Goal: Transaction & Acquisition: Purchase product/service

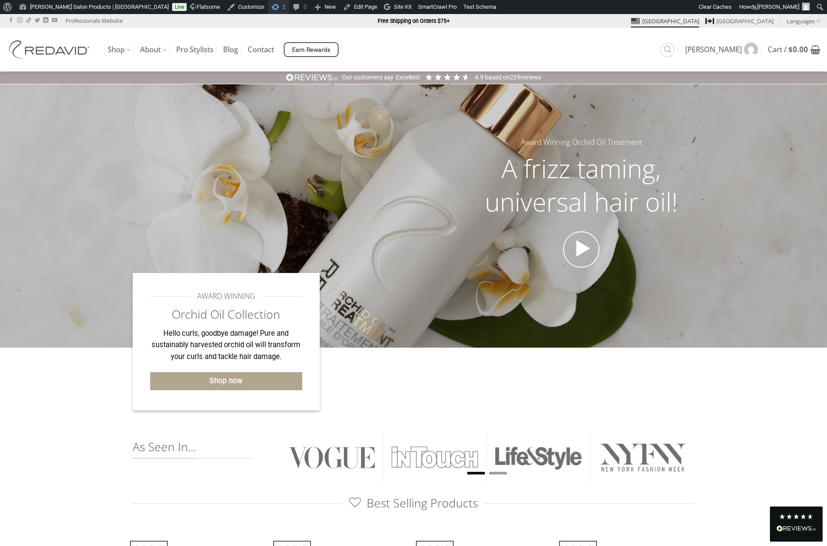
click at [268, 11] on link "2 2 updates available" at bounding box center [278, 7] width 21 height 14
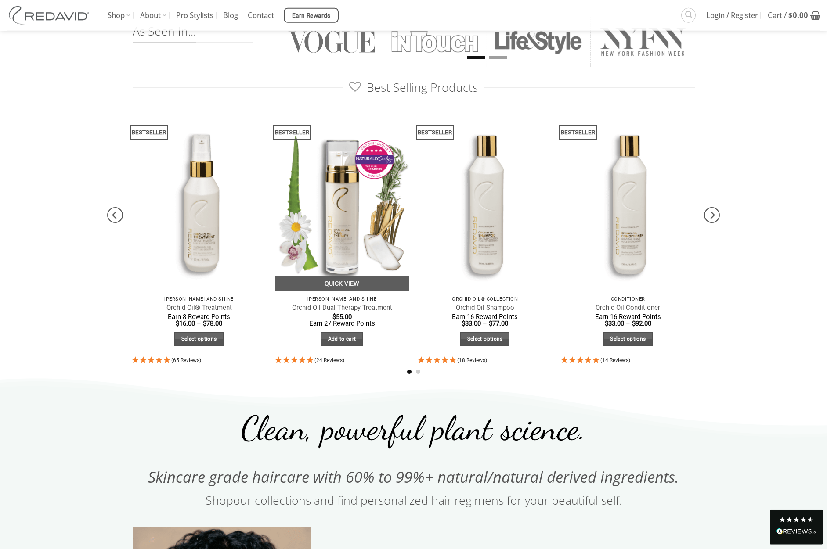
scroll to position [403, 0]
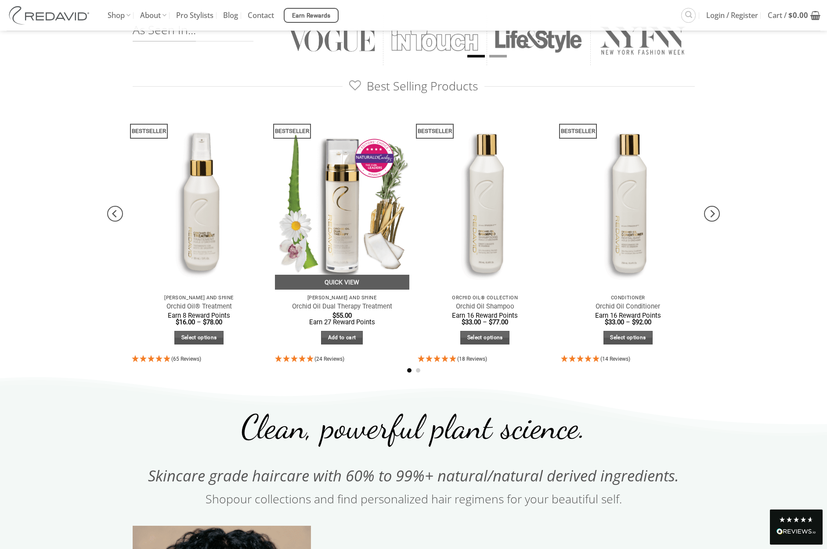
click at [337, 346] on div "Frizz Tame and Shine Orchid Oil Dual Therapy Treatment $ 55.00 Earn 27 Reward P…" at bounding box center [342, 322] width 134 height 64
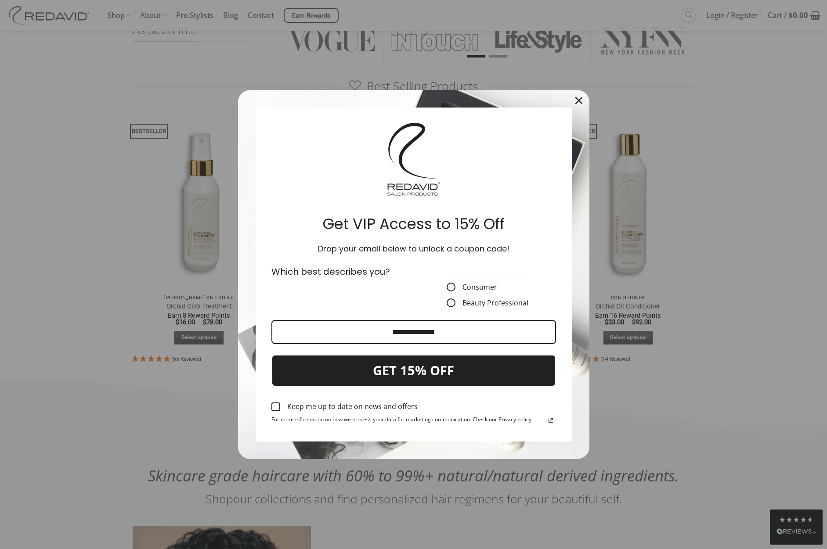
click at [582, 97] on icon "close icon" at bounding box center [578, 100] width 7 height 7
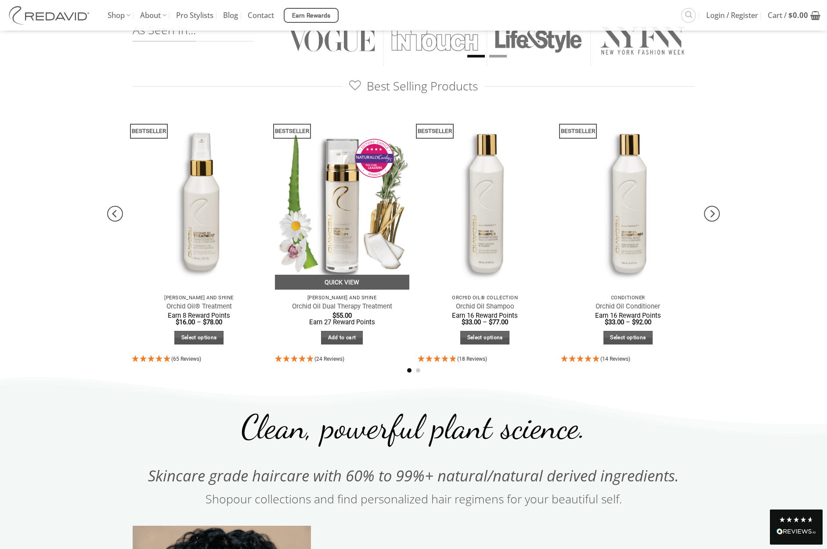
click at [333, 345] on div "Frizz Tame and Shine Orchid Oil Dual Therapy Treatment $ 55.00 Earn 27 Reward P…" at bounding box center [342, 322] width 134 height 64
click at [334, 339] on link "Add to cart" at bounding box center [342, 338] width 42 height 14
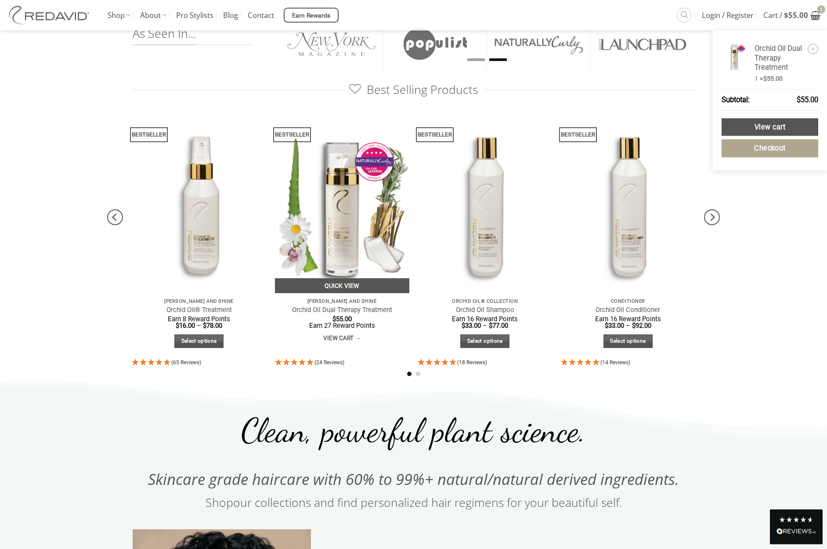
scroll to position [399, 0]
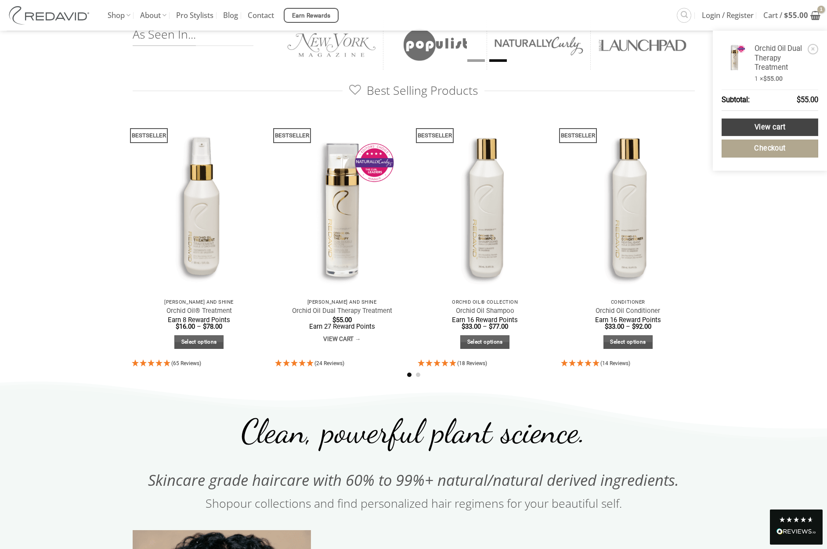
click at [760, 129] on link "View cart" at bounding box center [769, 128] width 97 height 18
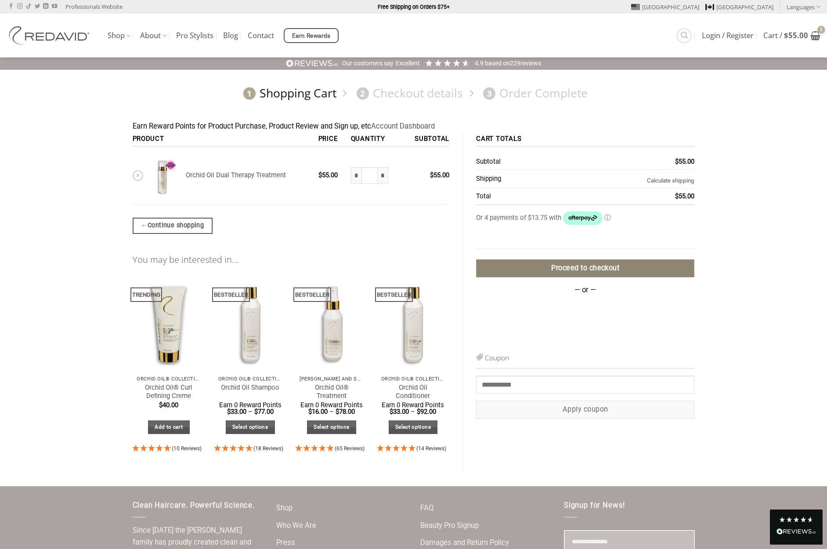
click at [608, 266] on link "Proceed to checkout" at bounding box center [585, 268] width 218 height 18
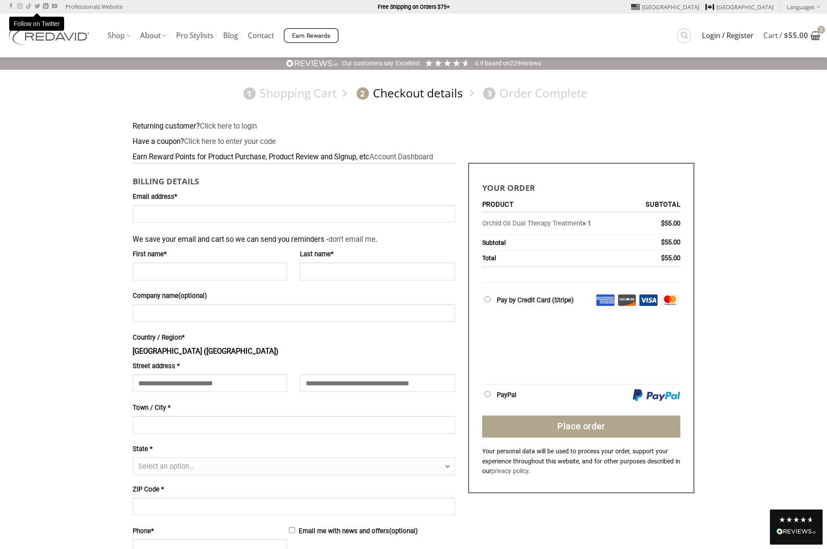
click at [712, 37] on span "Login / Register" at bounding box center [728, 35] width 52 height 7
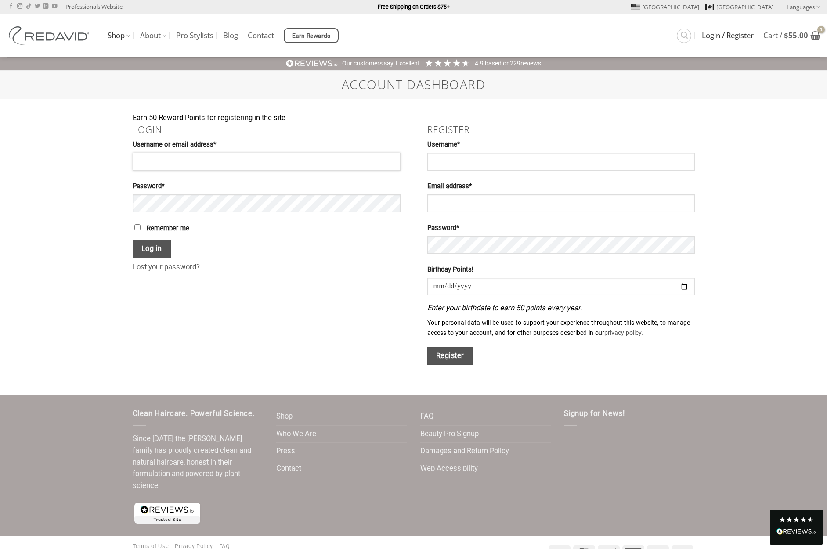
click at [180, 156] on input "Username or email address * Required" at bounding box center [267, 162] width 268 height 18
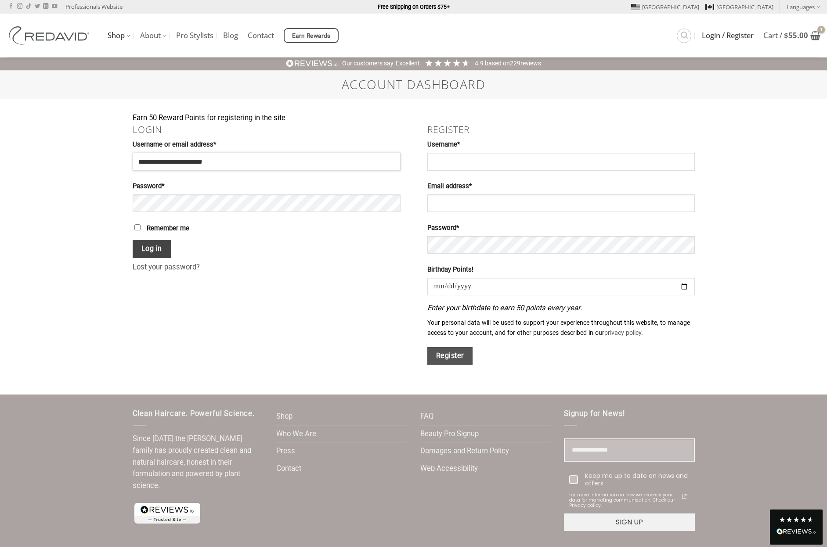
type input "**********"
click at [154, 255] on button "Log in" at bounding box center [152, 249] width 39 height 18
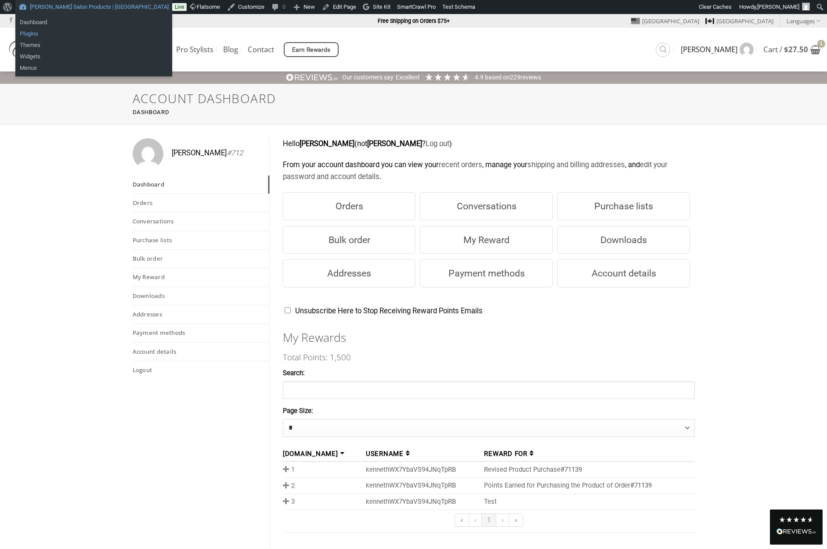
click at [34, 31] on link "Plugins" at bounding box center [93, 33] width 157 height 11
